Goal: Information Seeking & Learning: Learn about a topic

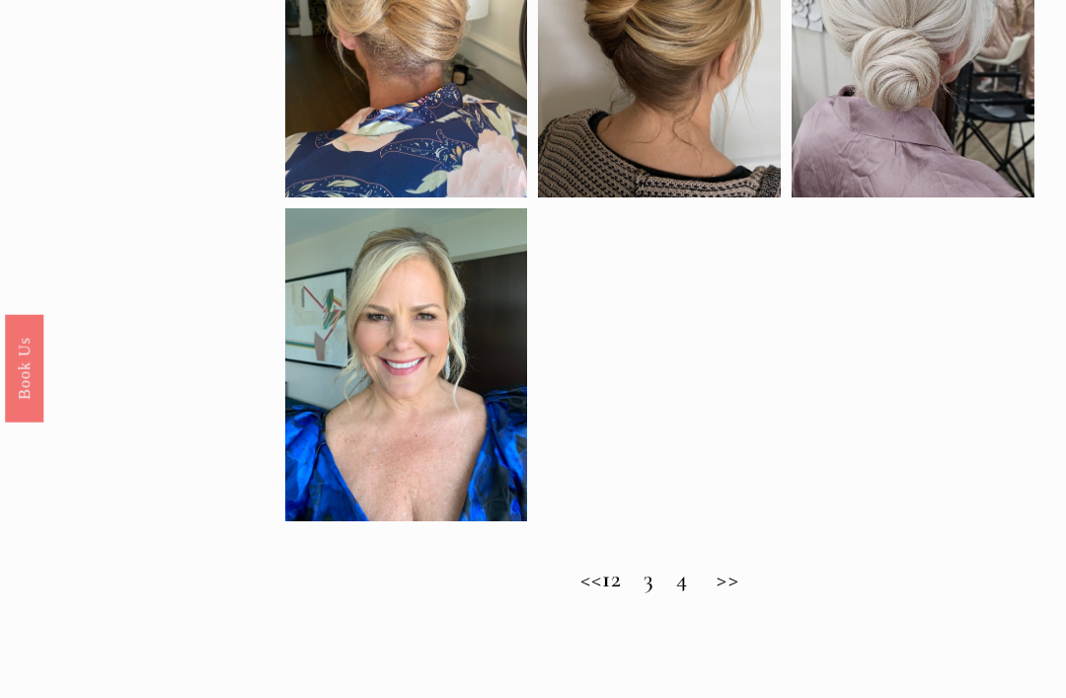
scroll to position [984, 0]
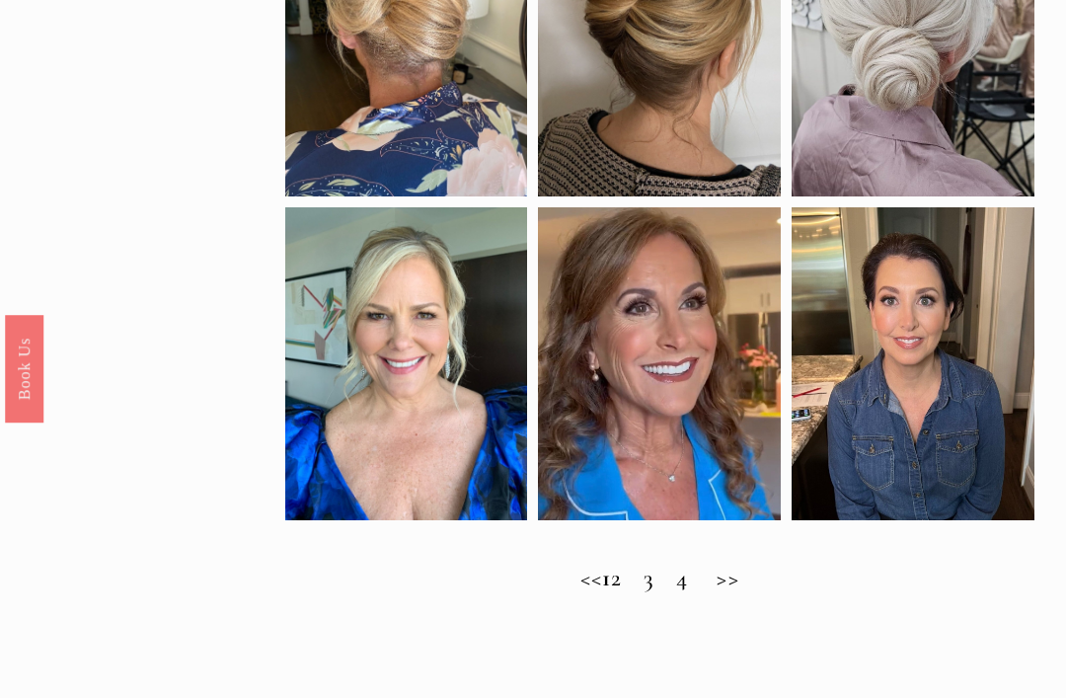
click at [643, 577] on h2 "<< 1 2 3 4 >>" at bounding box center [659, 578] width 749 height 29
click at [635, 588] on h2 "<< 1 2 3 4 >>" at bounding box center [659, 578] width 749 height 29
click at [753, 586] on h2 "<< 1 2 3 4 >>" at bounding box center [659, 578] width 749 height 29
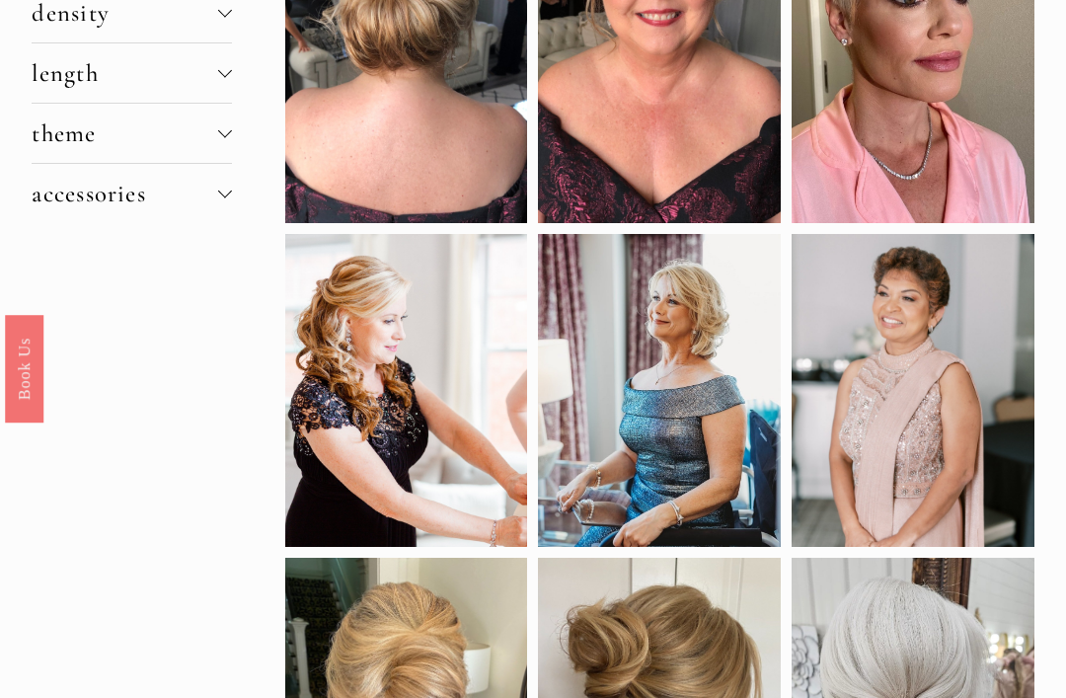
scroll to position [298, 0]
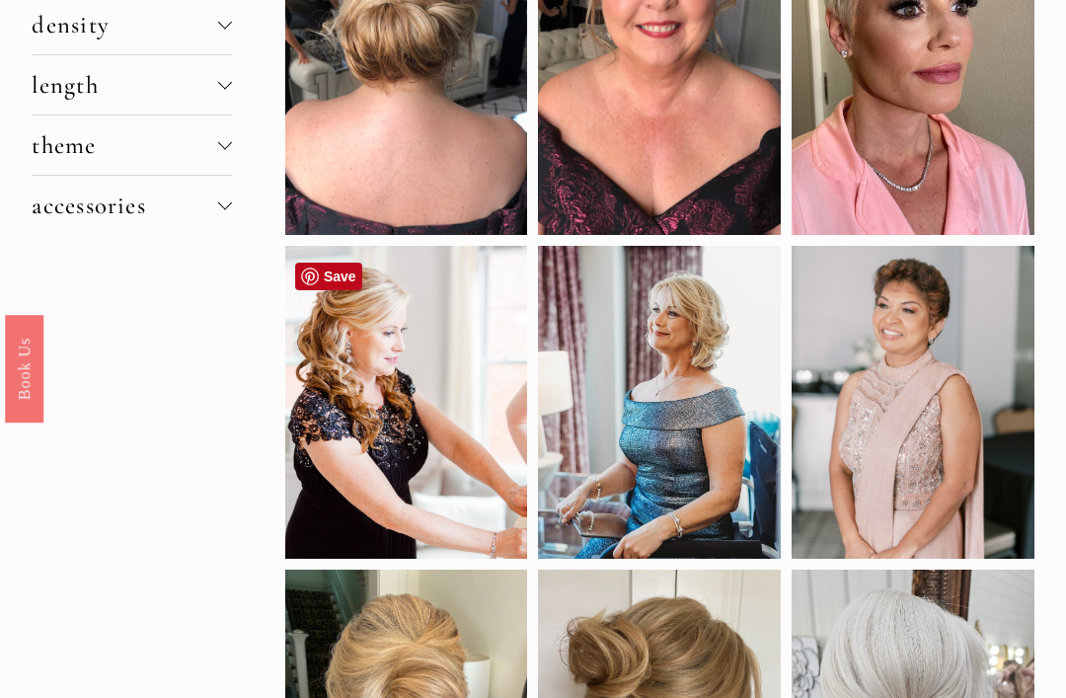
click at [434, 391] on div at bounding box center [406, 402] width 243 height 313
click at [441, 406] on div at bounding box center [406, 402] width 243 height 313
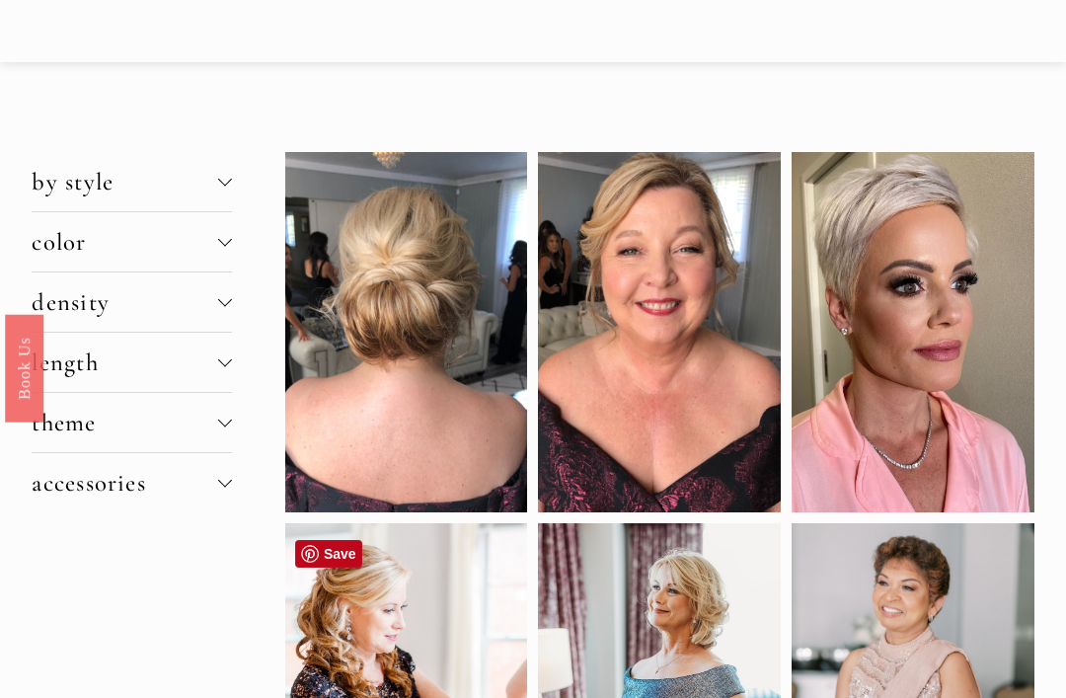
scroll to position [0, 0]
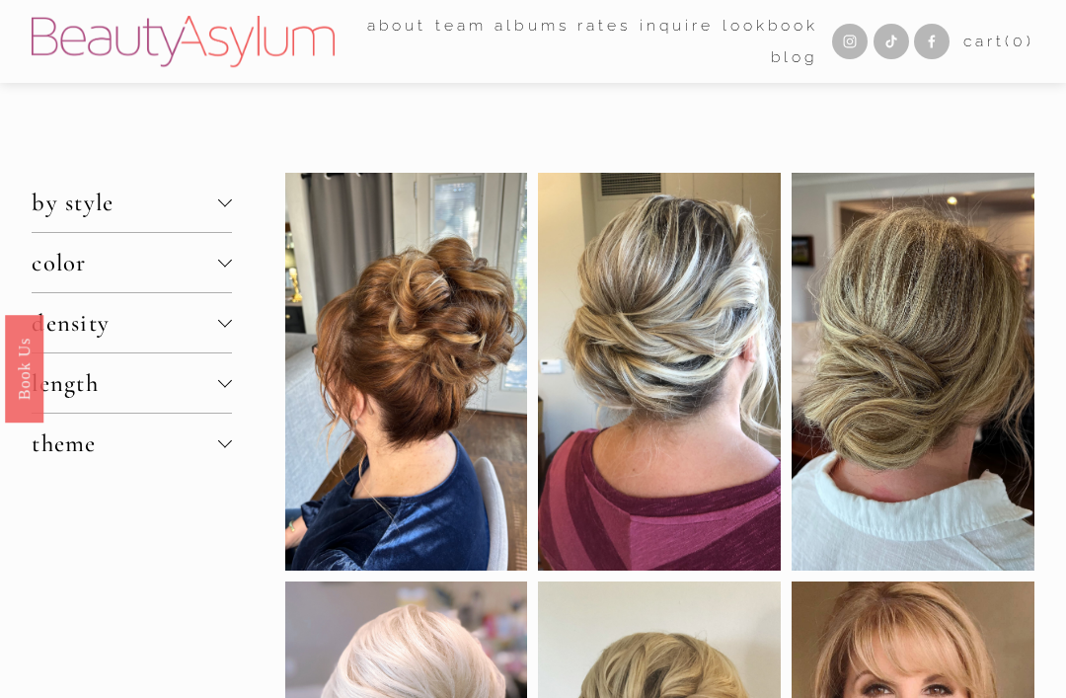
click at [218, 196] on div at bounding box center [225, 202] width 14 height 14
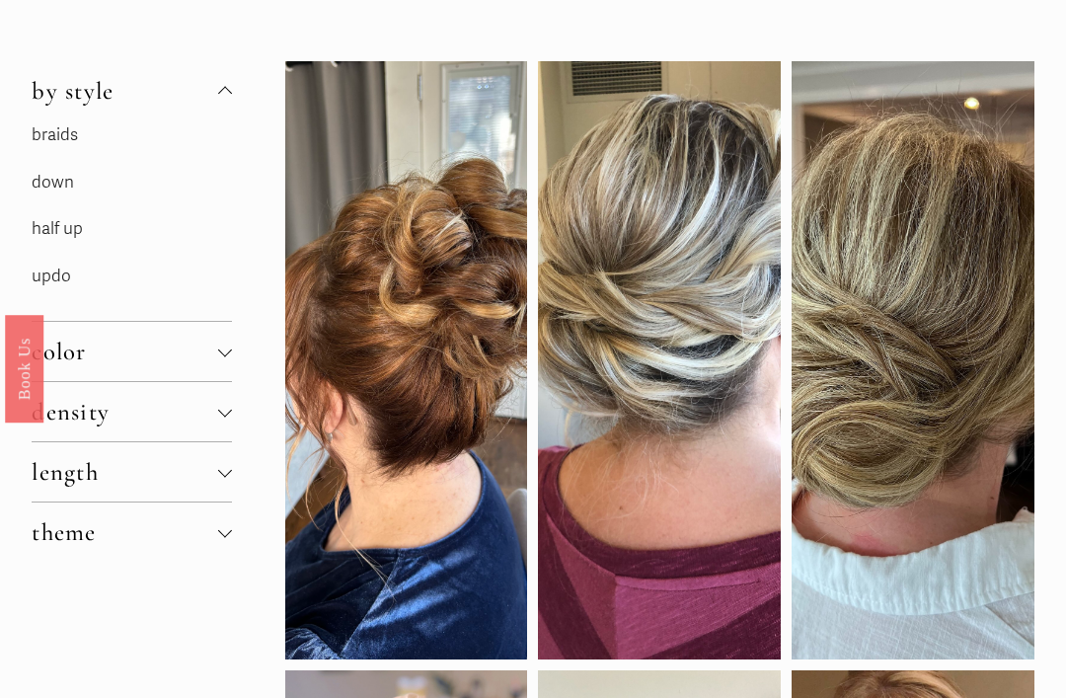
scroll to position [116, 0]
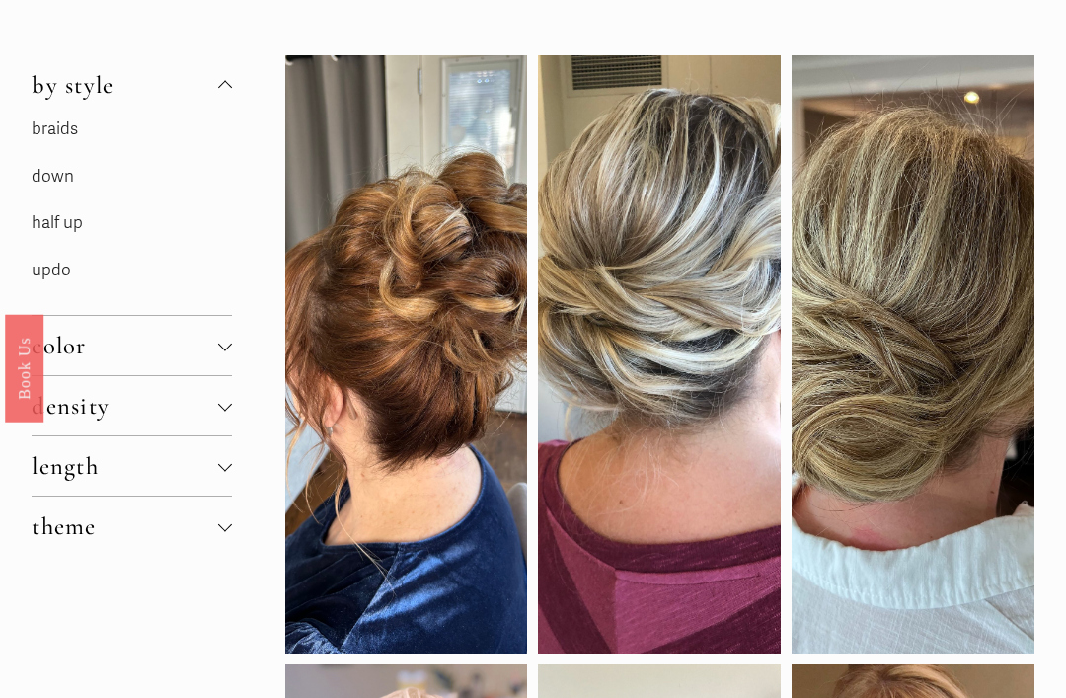
click at [63, 209] on p "half up" at bounding box center [132, 224] width 200 height 31
click at [70, 227] on link "half up" at bounding box center [57, 223] width 51 height 21
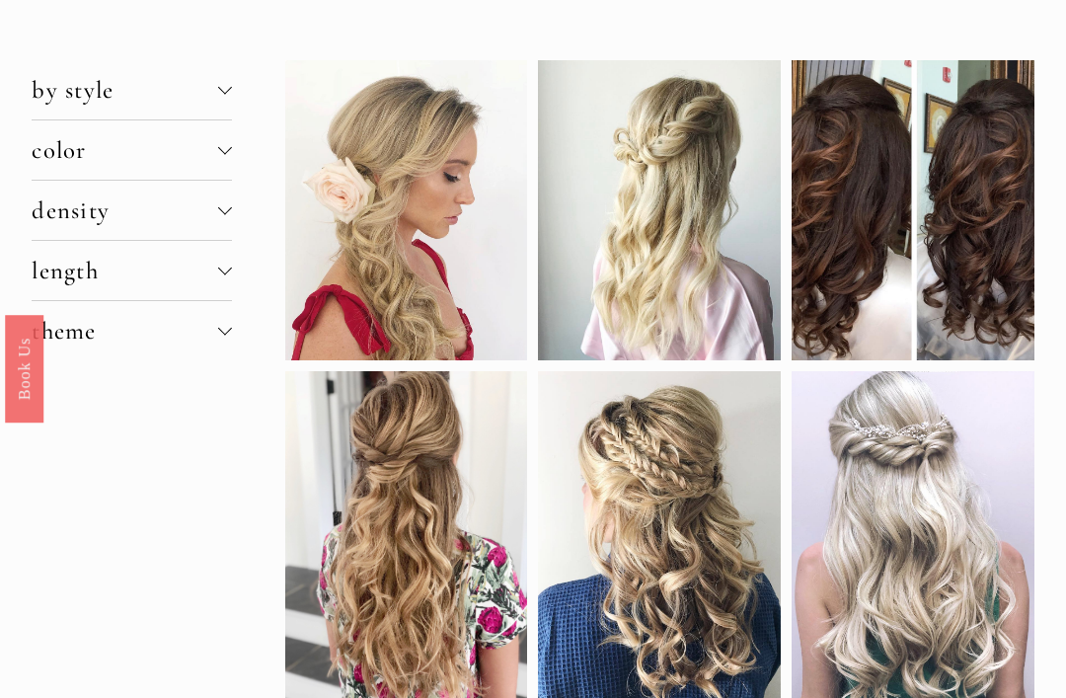
scroll to position [137, 0]
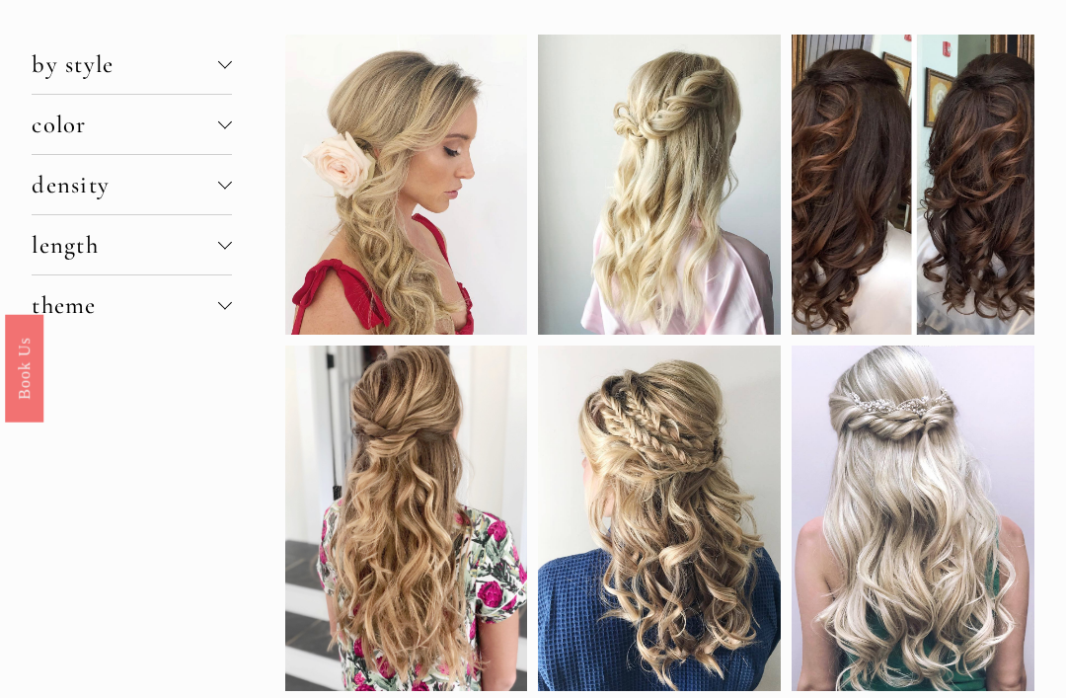
click at [226, 245] on div at bounding box center [225, 244] width 14 height 14
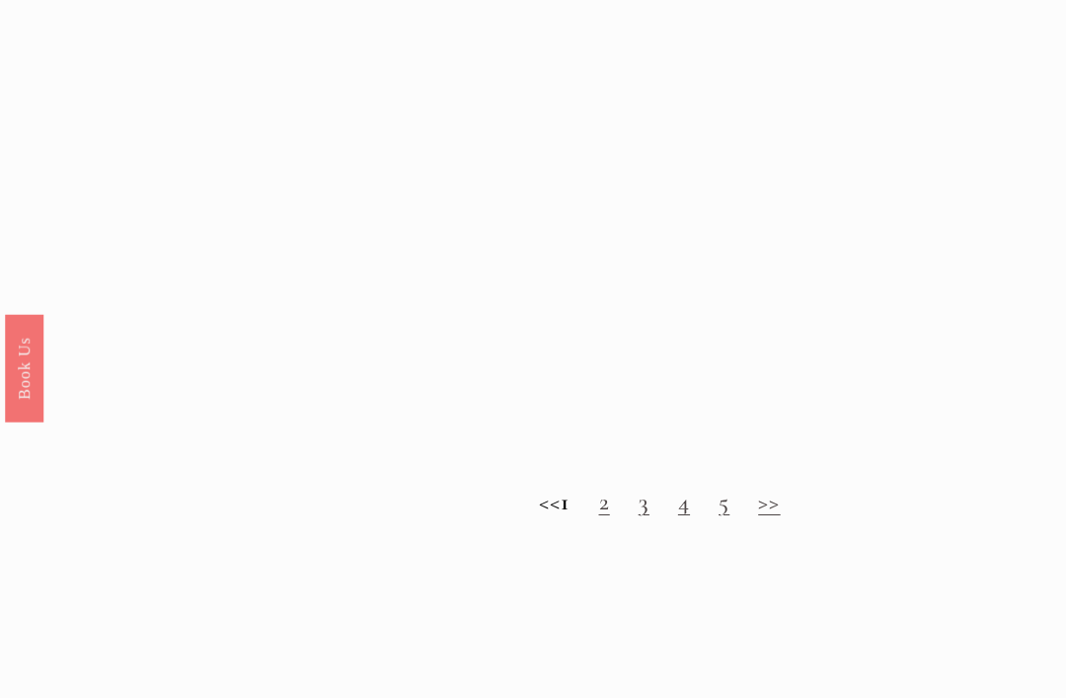
scroll to position [1475, 0]
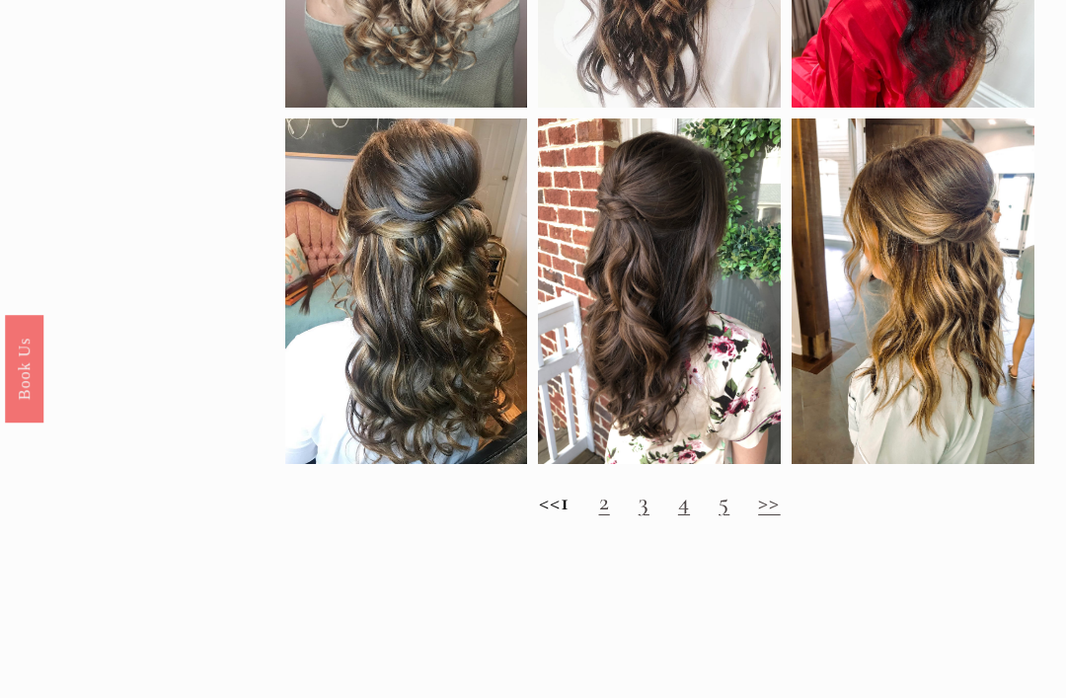
click at [610, 500] on link "2" at bounding box center [604, 502] width 11 height 30
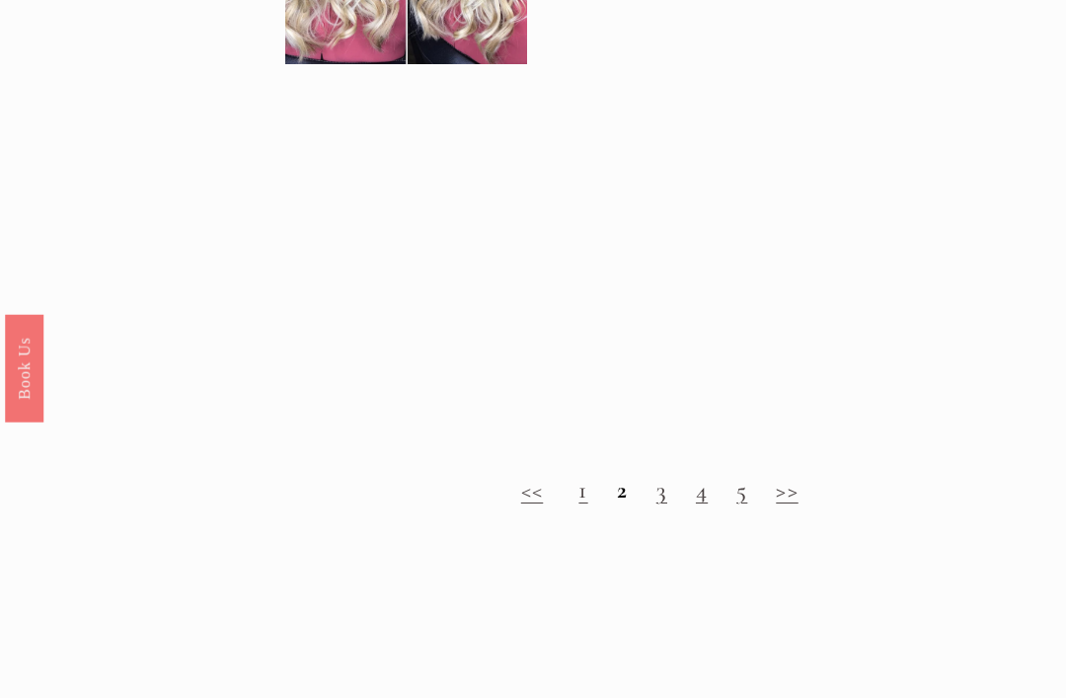
scroll to position [1482, 0]
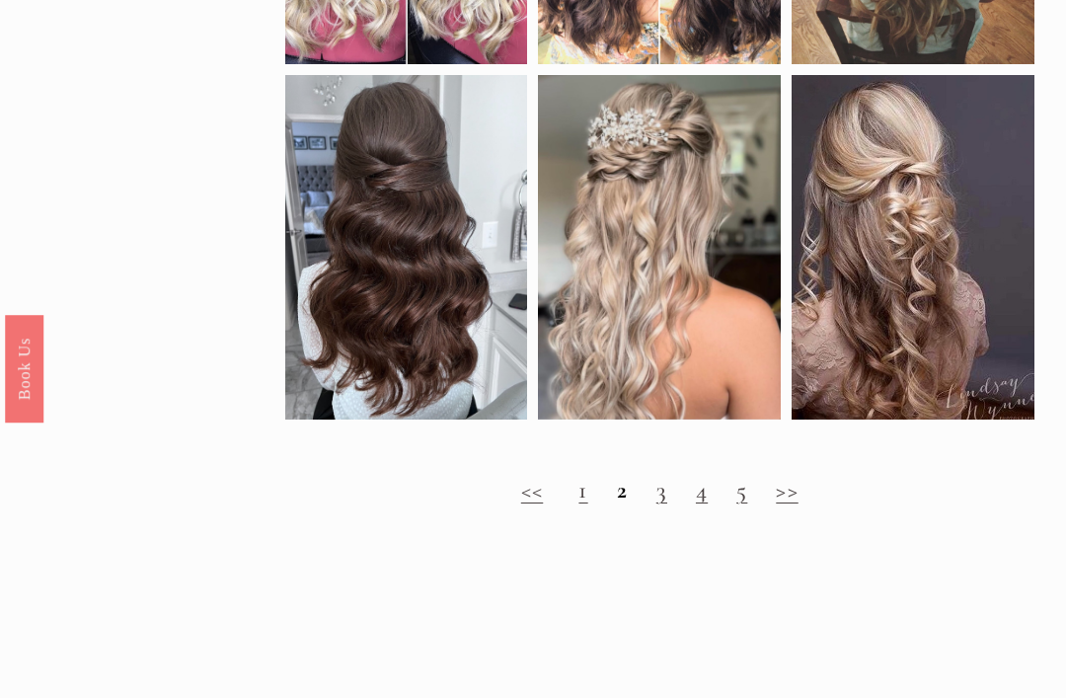
click at [662, 489] on link "3" at bounding box center [661, 490] width 11 height 30
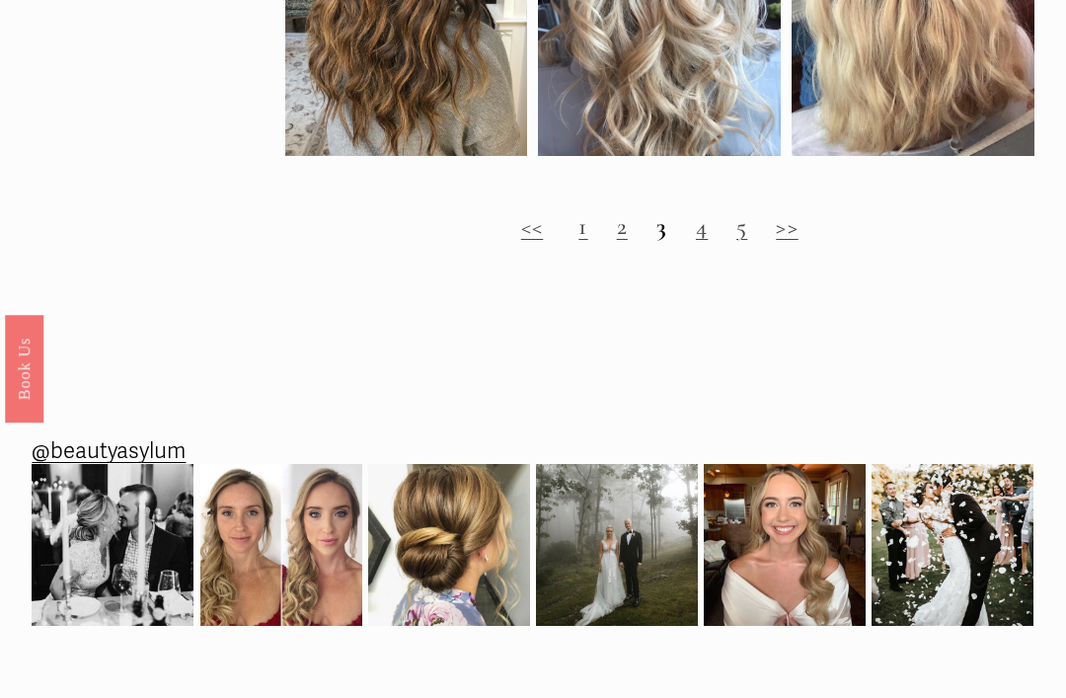
scroll to position [1745, 0]
click at [696, 236] on link "4" at bounding box center [702, 227] width 12 height 30
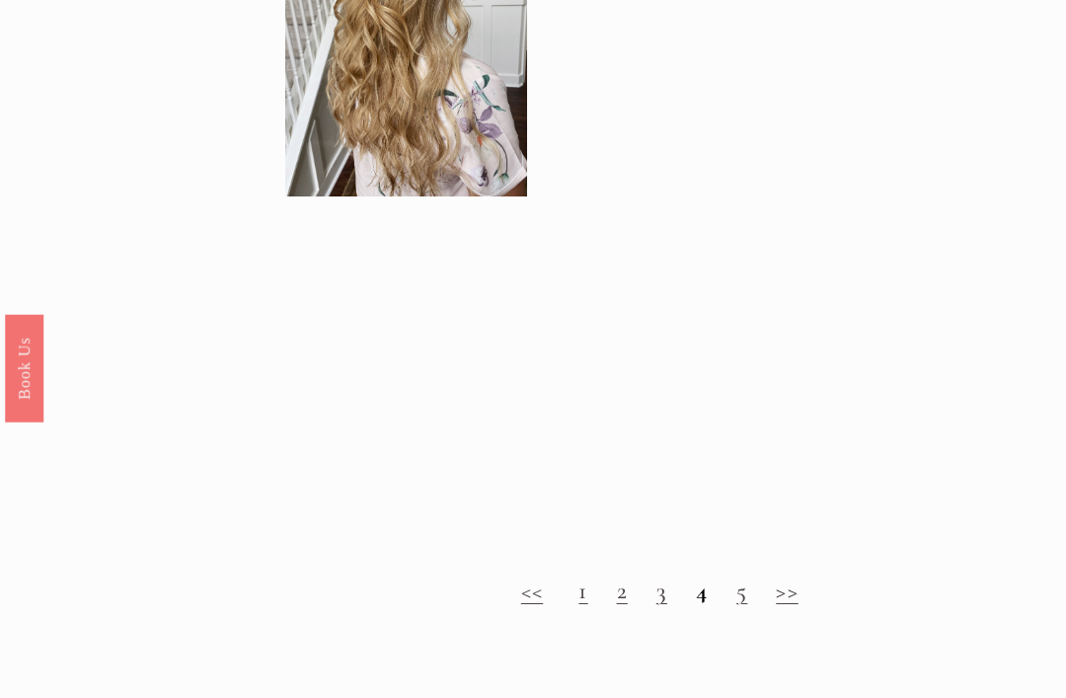
scroll to position [1383, 0]
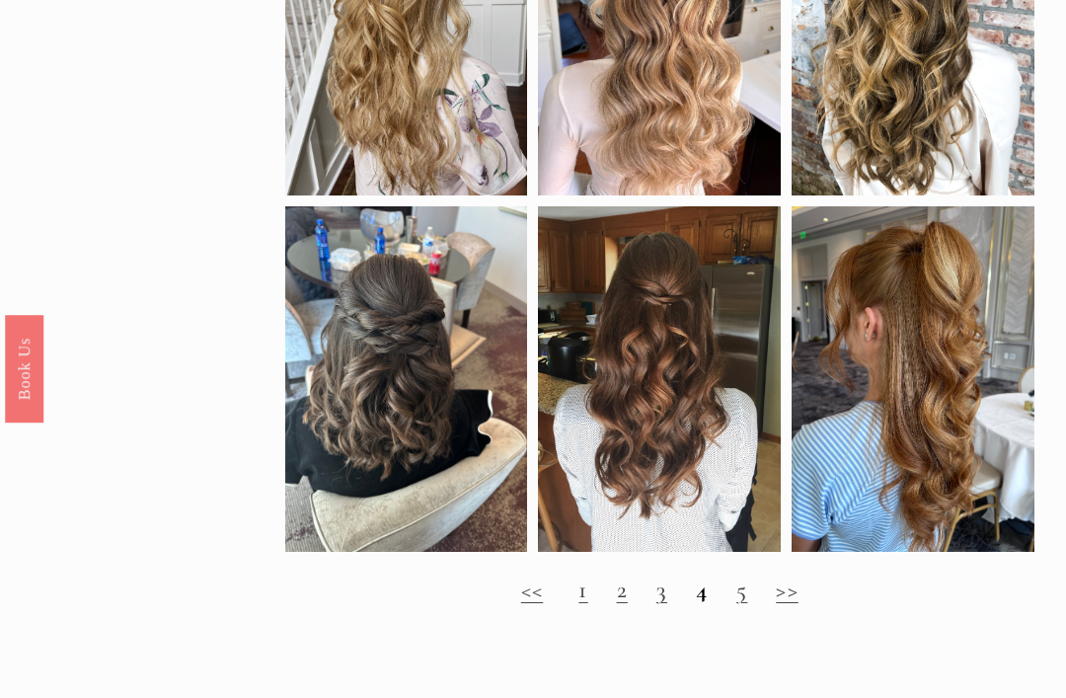
click at [743, 586] on link "5" at bounding box center [741, 589] width 11 height 30
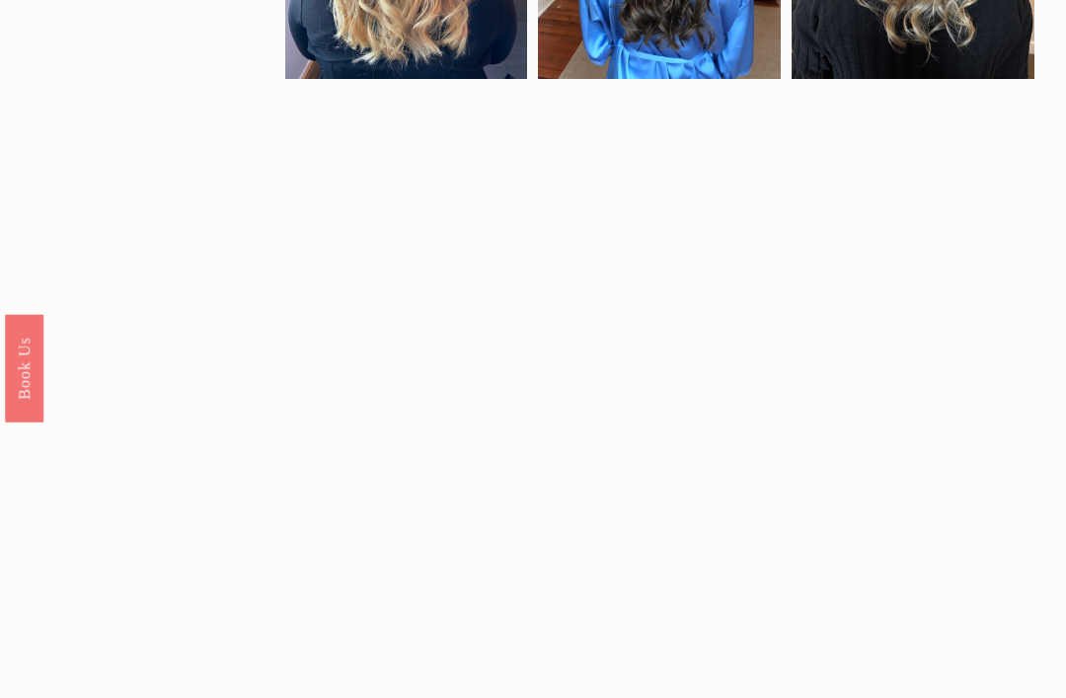
scroll to position [1111, 0]
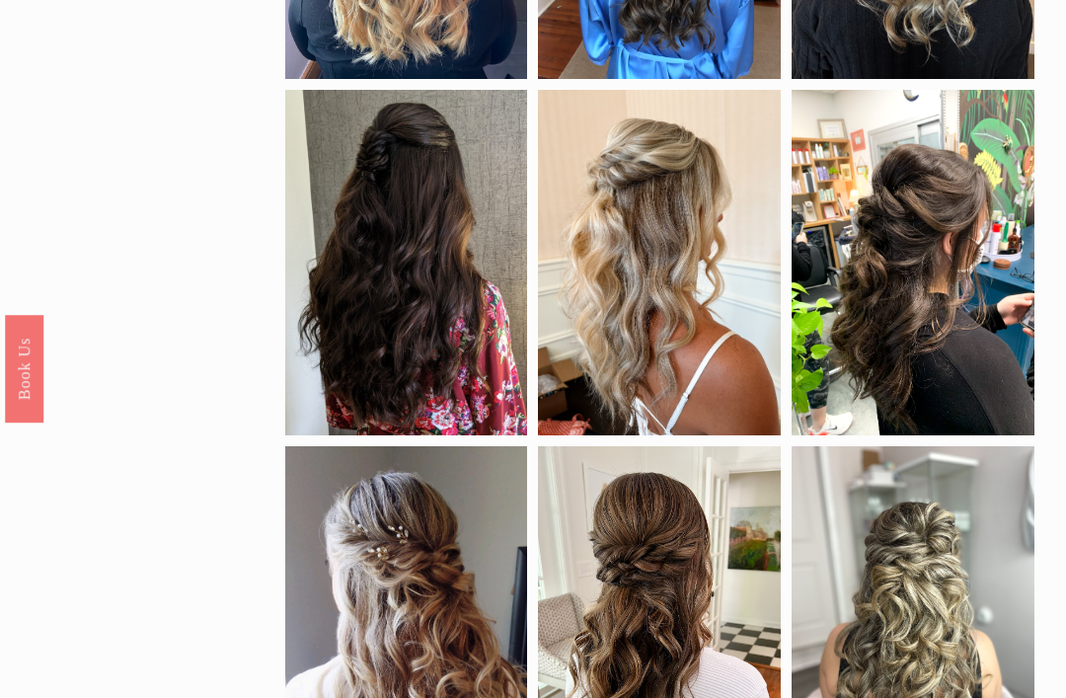
click at [921, 269] on div at bounding box center [912, 262] width 243 height 345
click at [943, 309] on div at bounding box center [912, 262] width 243 height 345
click at [946, 324] on div at bounding box center [912, 262] width 243 height 345
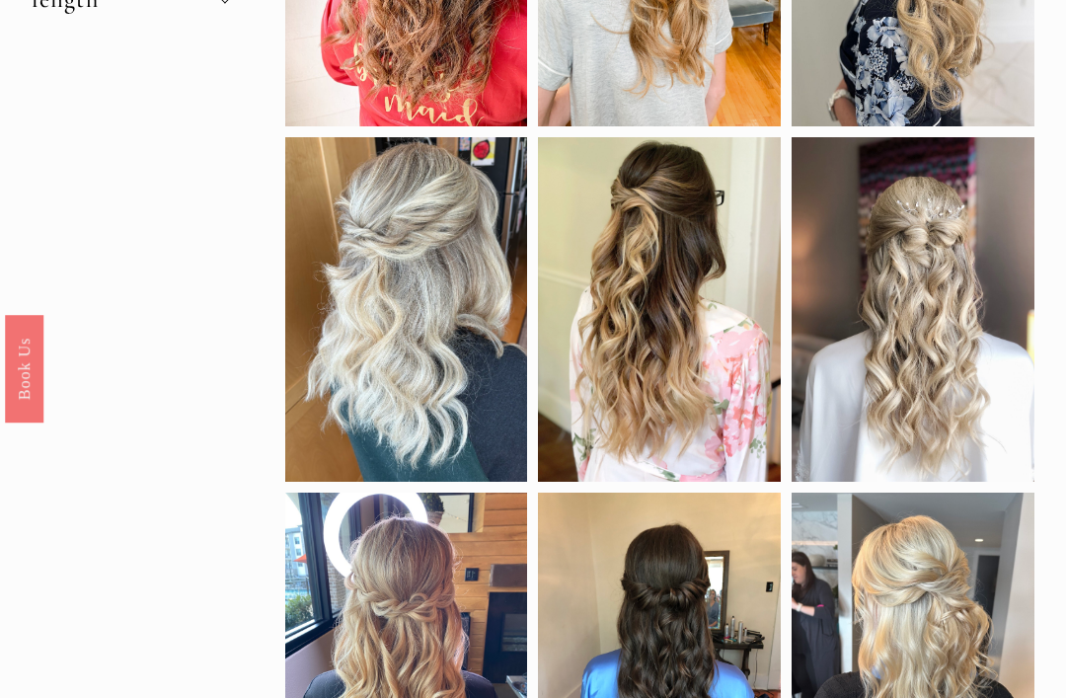
scroll to position [364, 0]
